Goal: Check status: Check status

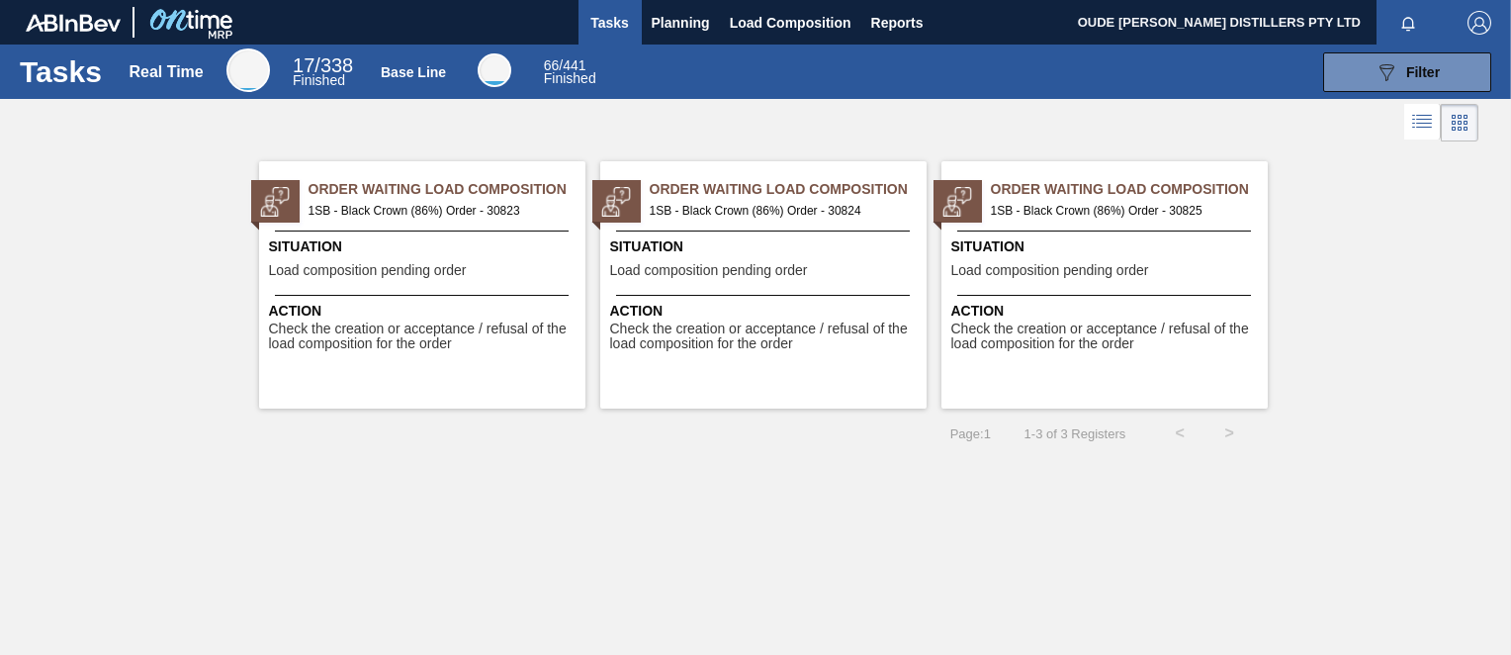
click at [620, 16] on span "Tasks" at bounding box center [610, 23] width 44 height 24
click at [1059, 263] on span "Load composition pending order" at bounding box center [1050, 270] width 198 height 15
click at [737, 261] on div "Situation Load composition pending order" at bounding box center [766, 260] width 312 height 48
click at [422, 258] on div "Situation Load composition pending order" at bounding box center [425, 260] width 312 height 48
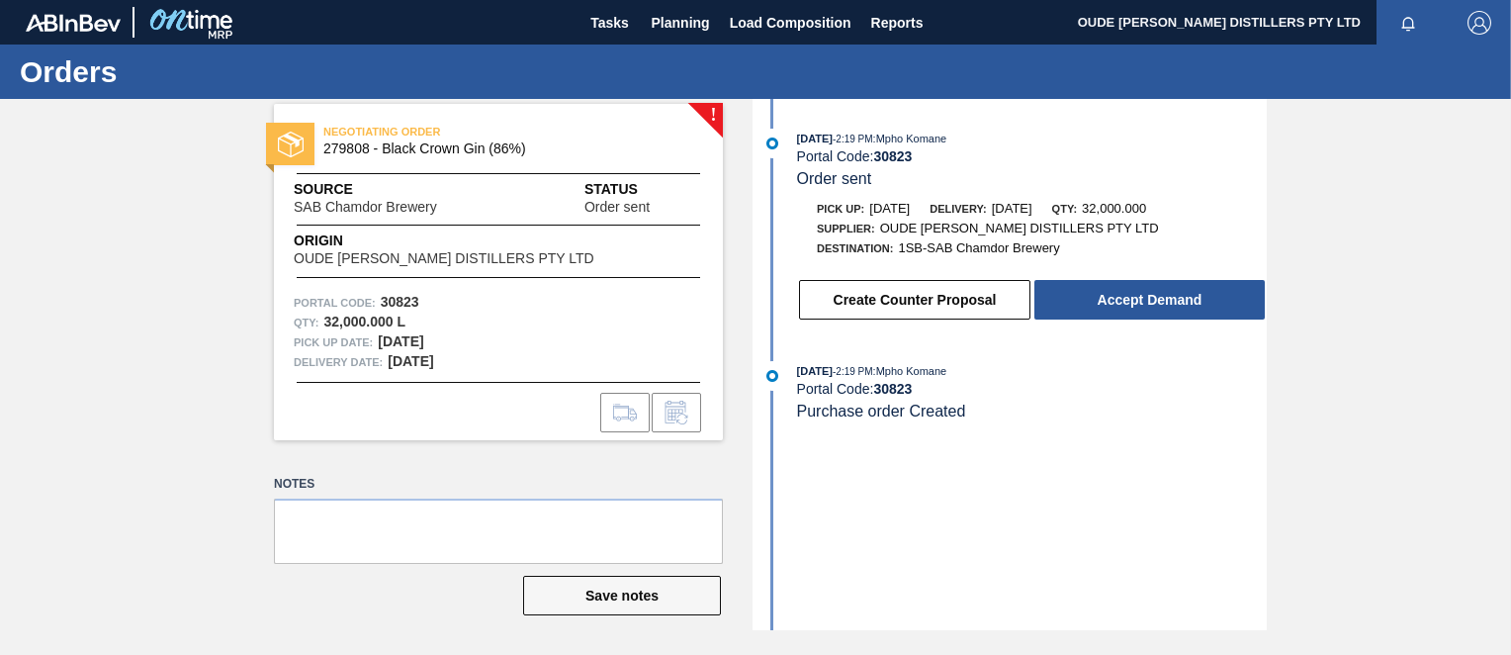
click at [492, 268] on div "NEGOTIATING ORDER 279808 - Black Crown Gin (86%) Source SAB Chamdor Brewery Sta…" at bounding box center [498, 272] width 449 height 336
click at [463, 302] on div "Portal Code: 30823" at bounding box center [498, 303] width 409 height 20
click at [376, 333] on div "Pick up Date: [DATE]" at bounding box center [498, 342] width 409 height 20
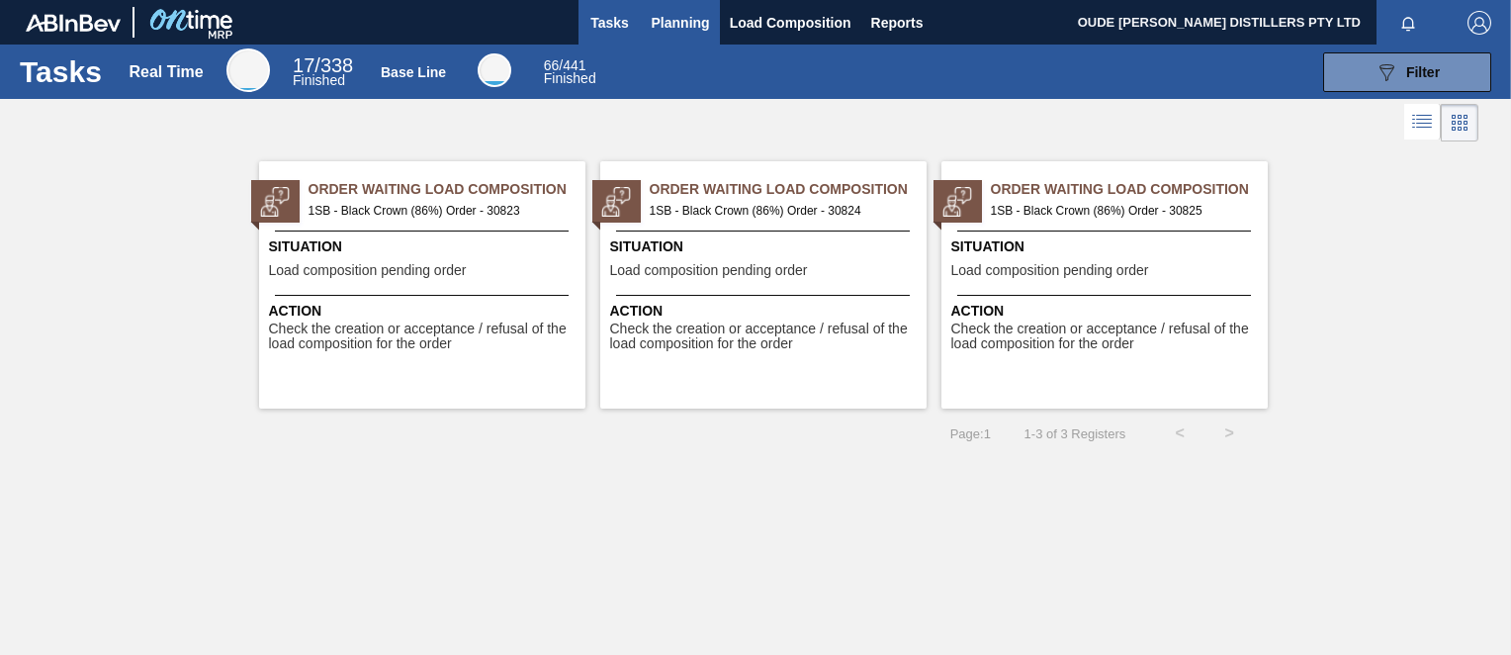
click at [670, 25] on span "Planning" at bounding box center [681, 23] width 58 height 24
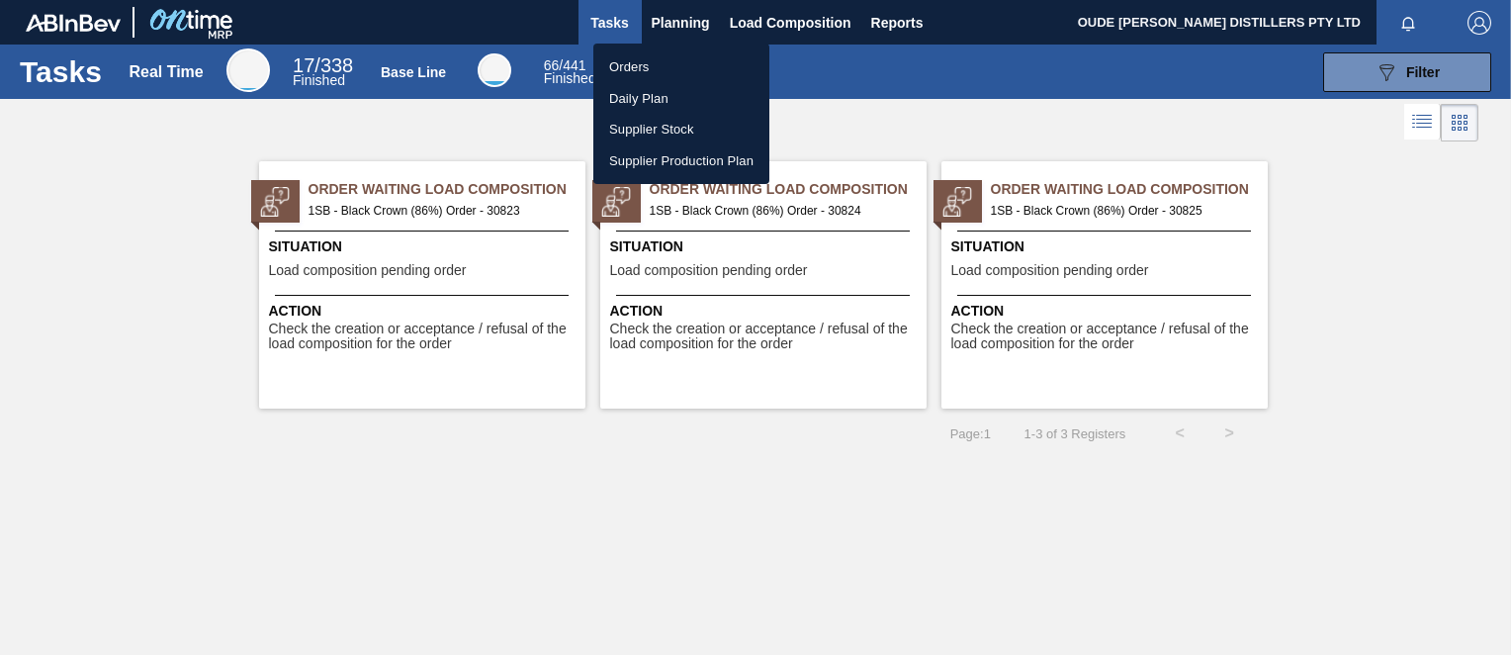
click at [659, 64] on li "Orders" at bounding box center [681, 67] width 176 height 32
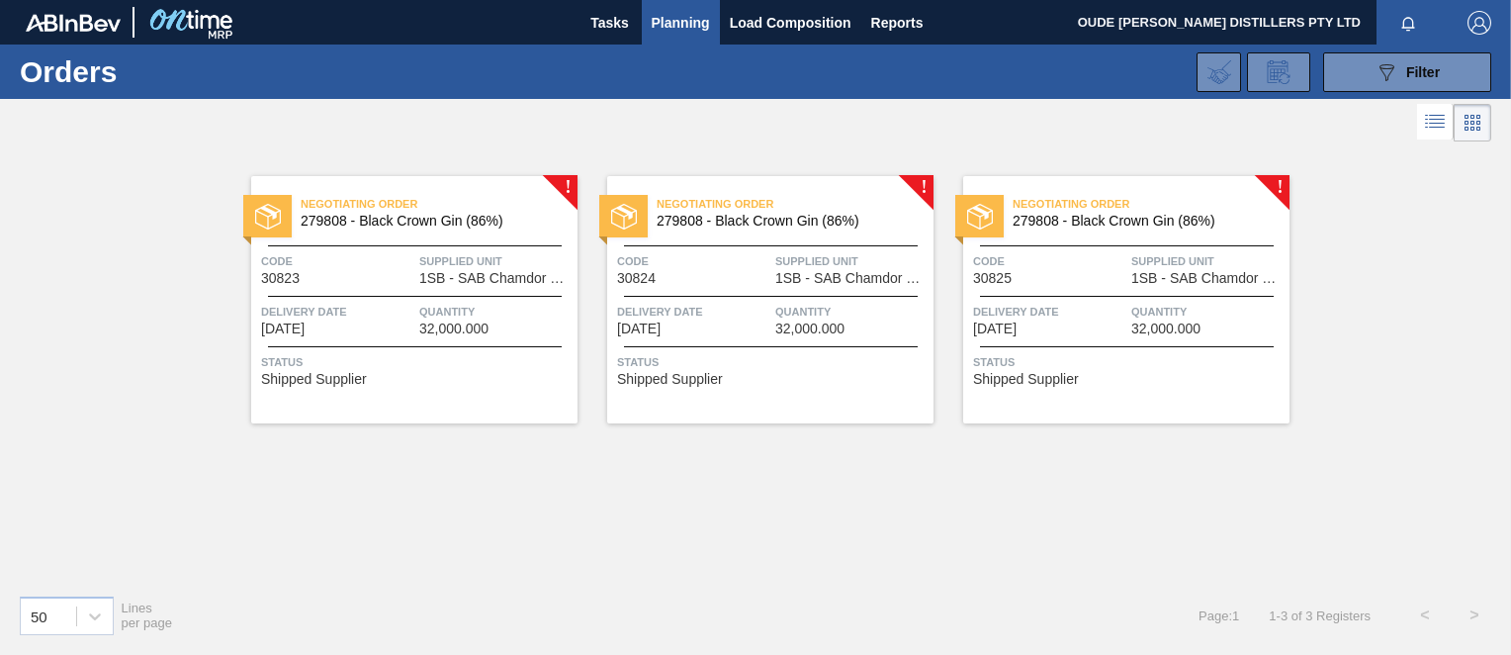
click at [434, 272] on span "1SB - SAB Chamdor Brewery" at bounding box center [495, 278] width 153 height 15
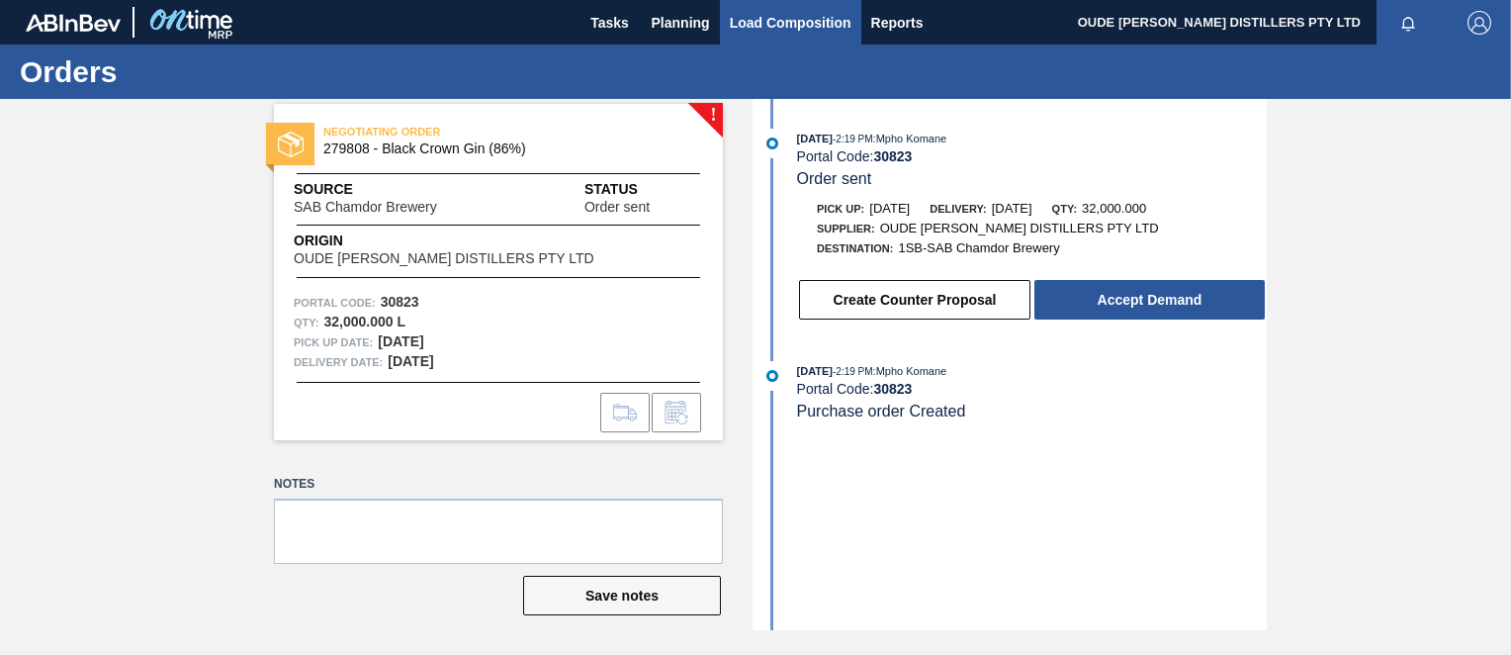
click at [753, 14] on span "Load Composition" at bounding box center [791, 23] width 122 height 24
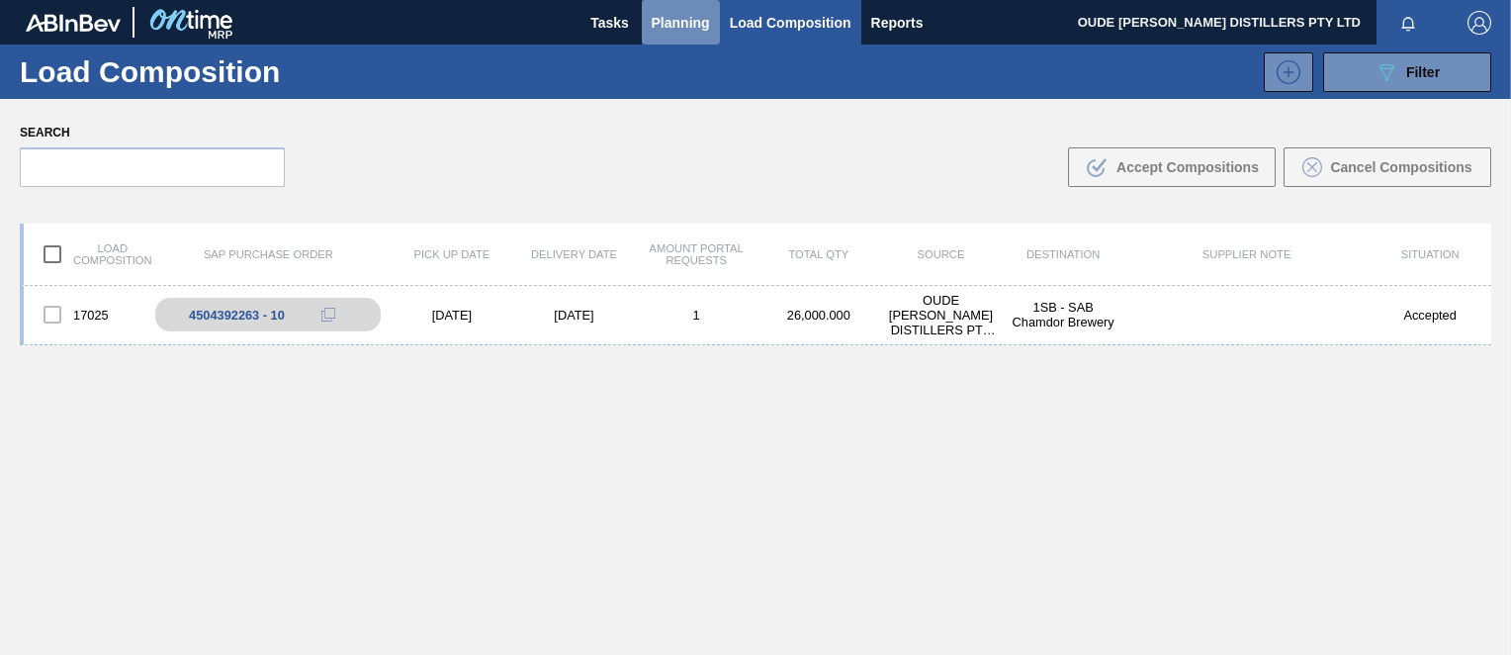
click at [678, 22] on span "Planning" at bounding box center [681, 23] width 58 height 24
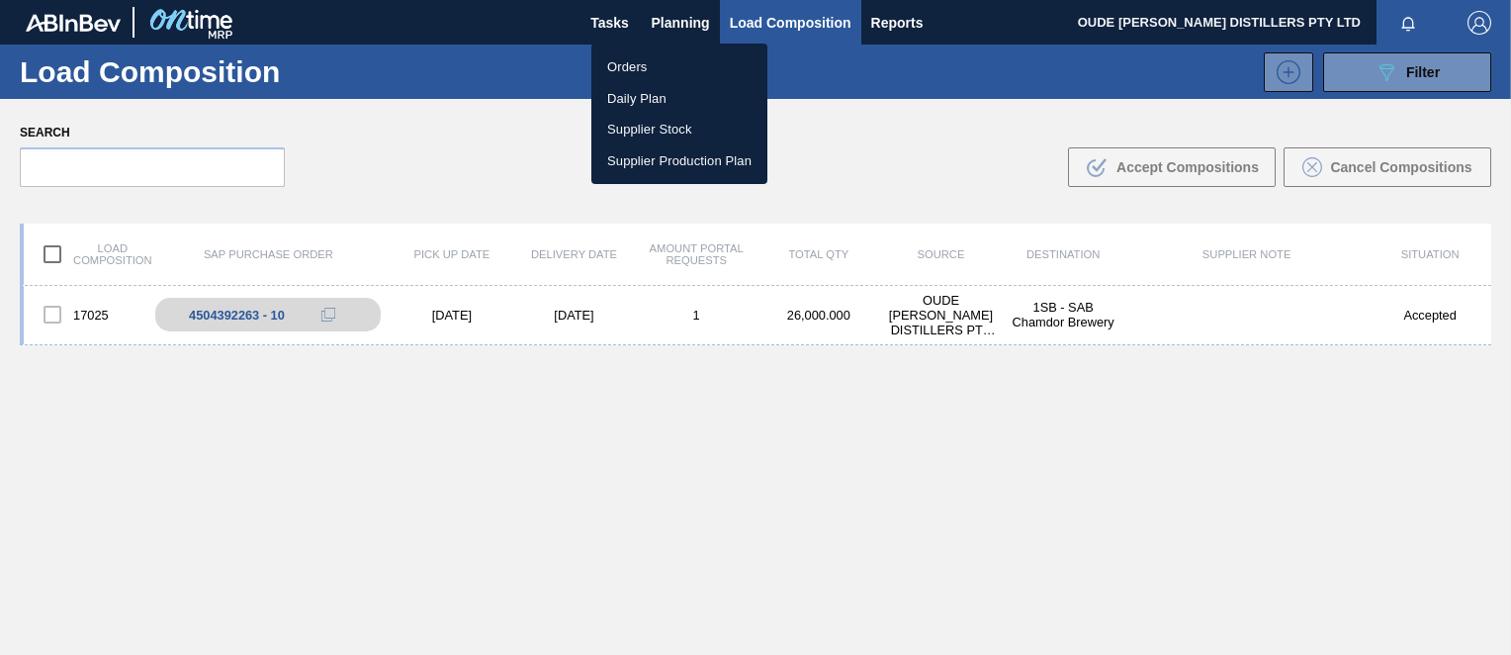
click at [661, 73] on li "Orders" at bounding box center [679, 67] width 176 height 32
